Goal: Task Accomplishment & Management: Manage account settings

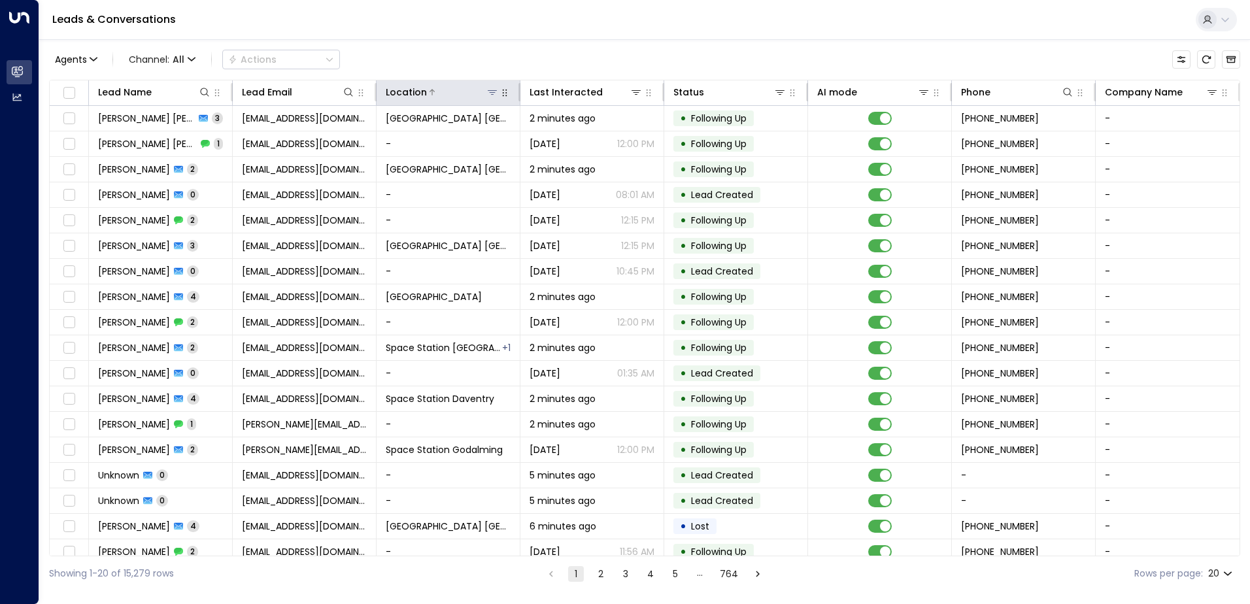
click at [487, 93] on icon at bounding box center [492, 92] width 10 height 10
click at [492, 95] on icon at bounding box center [492, 92] width 9 height 5
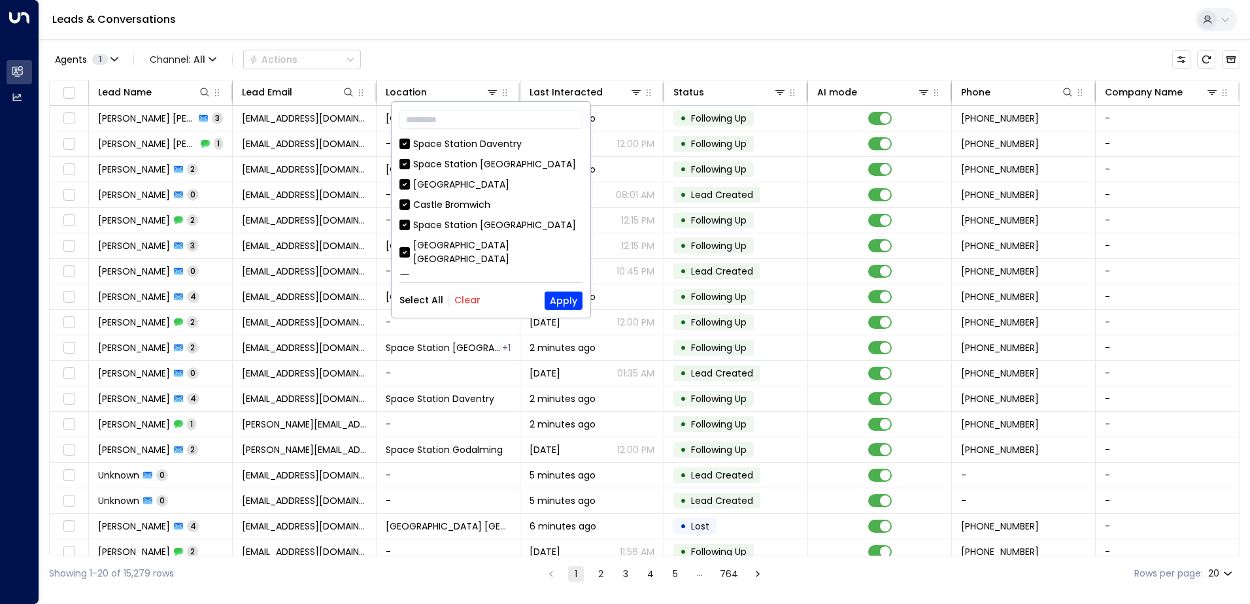
click at [467, 305] on button "Clear" at bounding box center [467, 300] width 26 height 10
click at [473, 229] on div "Space Station [GEOGRAPHIC_DATA]" at bounding box center [494, 225] width 163 height 14
click at [558, 296] on button "Apply" at bounding box center [564, 301] width 38 height 18
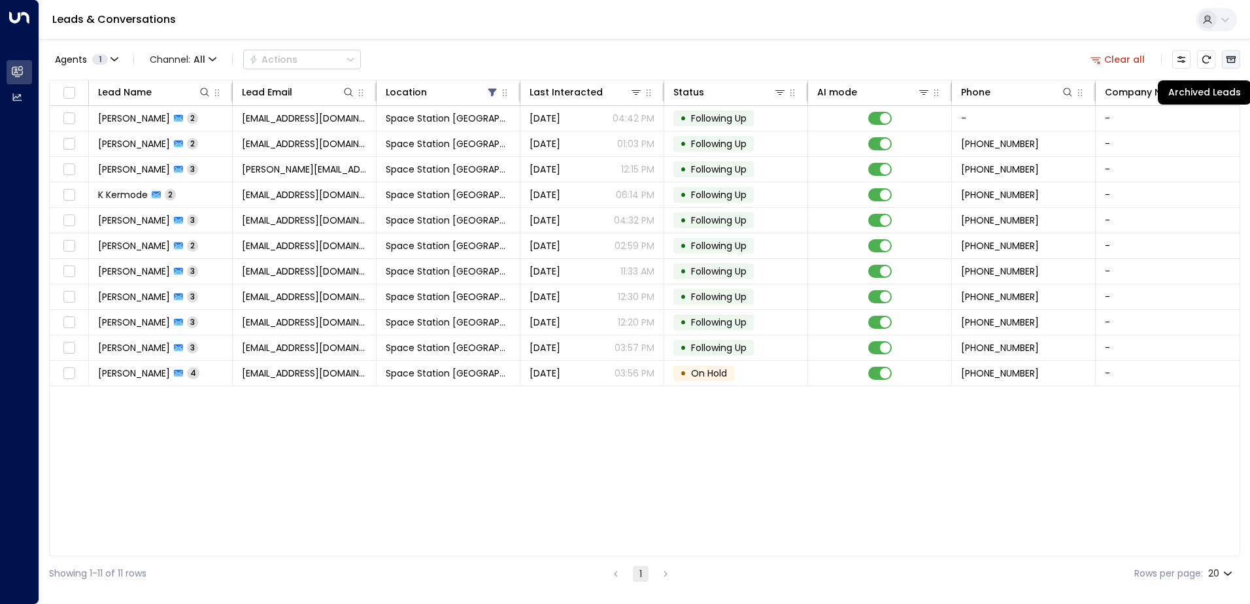
click at [1225, 61] on button "Archived Leads" at bounding box center [1231, 59] width 18 height 18
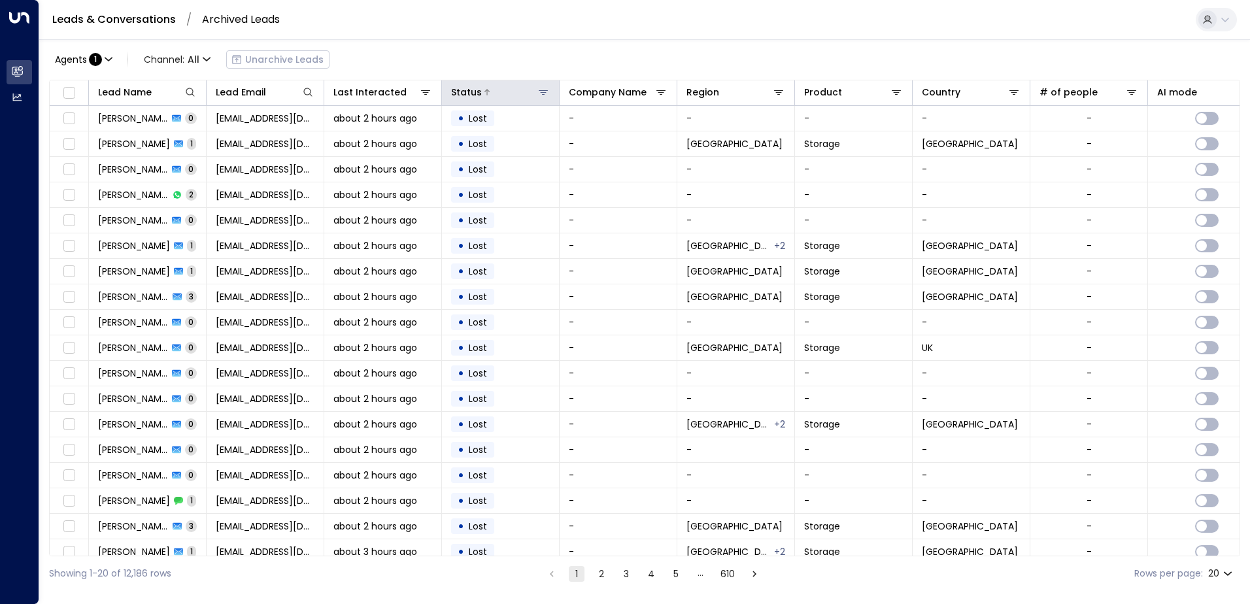
click at [539, 95] on icon at bounding box center [543, 92] width 10 height 10
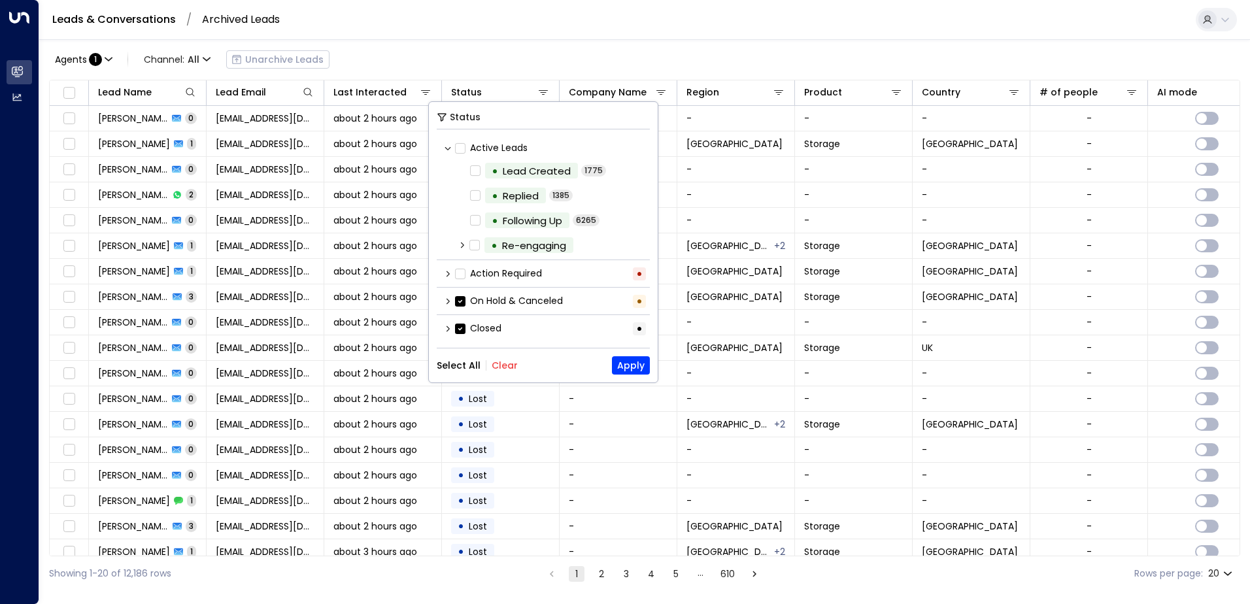
click at [469, 273] on label "Action Required" at bounding box center [498, 274] width 87 height 14
click at [471, 301] on label "On Hold & Canceled" at bounding box center [509, 301] width 108 height 14
click at [469, 328] on label "Closed" at bounding box center [478, 329] width 46 height 14
click at [634, 365] on button "Apply" at bounding box center [631, 365] width 38 height 18
